Goal: Navigation & Orientation: Find specific page/section

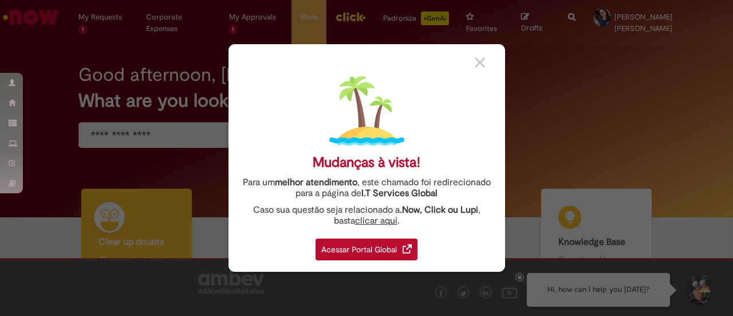
click at [369, 247] on div "Acessar Portal Global" at bounding box center [367, 249] width 102 height 22
click at [365, 251] on div "Acessar Portal Global" at bounding box center [367, 249] width 102 height 22
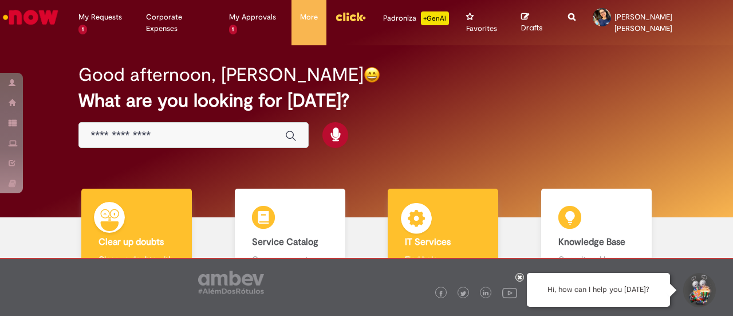
click at [450, 208] on div "IT Services IT Services Find help" at bounding box center [443, 243] width 111 height 111
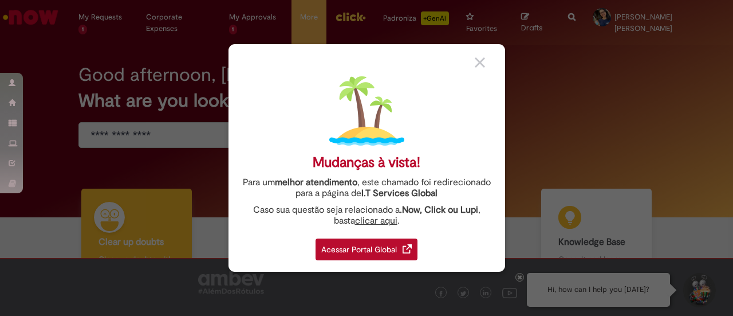
click at [376, 240] on div "Acessar Portal Global" at bounding box center [367, 249] width 102 height 22
